Goal: Task Accomplishment & Management: Use online tool/utility

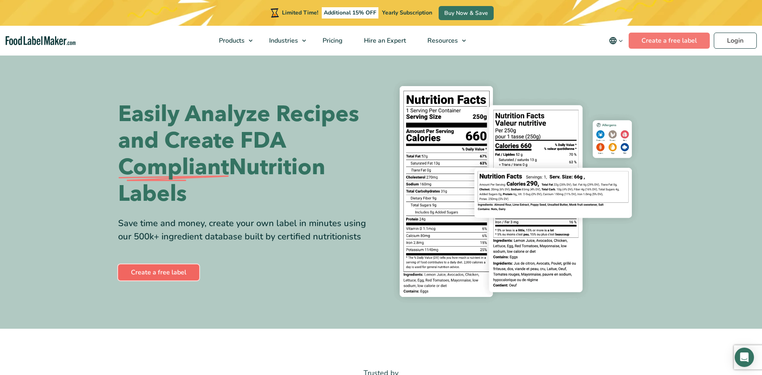
click at [151, 274] on link "Create a free label" at bounding box center [158, 272] width 81 height 16
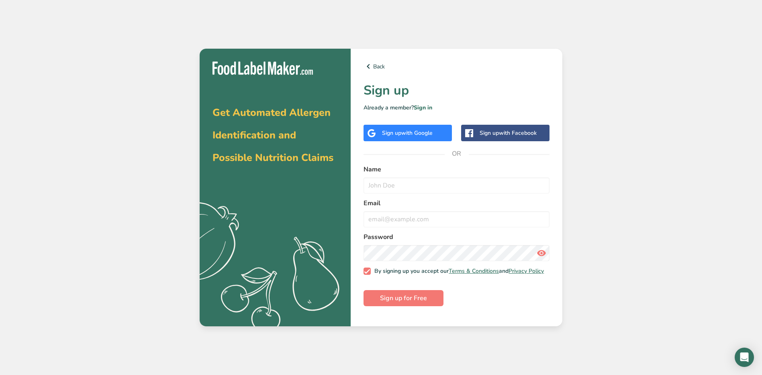
click at [401, 133] on div "Sign up with Google" at bounding box center [407, 133] width 51 height 8
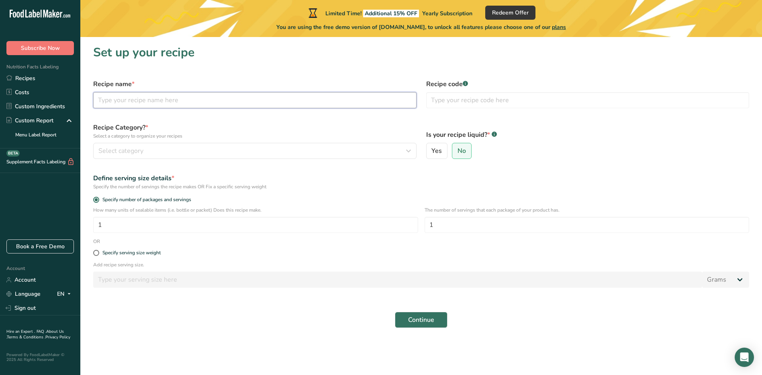
click at [132, 94] on input "text" at bounding box center [255, 100] width 324 height 16
